Goal: Information Seeking & Learning: Learn about a topic

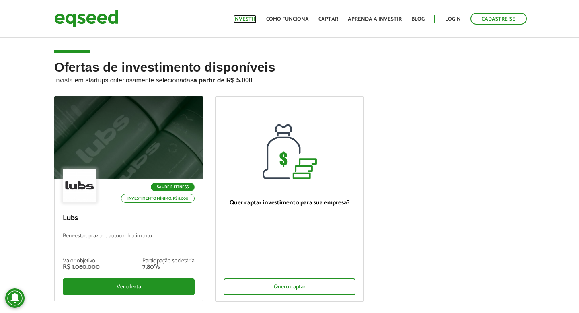
click at [246, 21] on link "Investir" at bounding box center [244, 18] width 23 height 5
